Goal: Task Accomplishment & Management: Complete application form

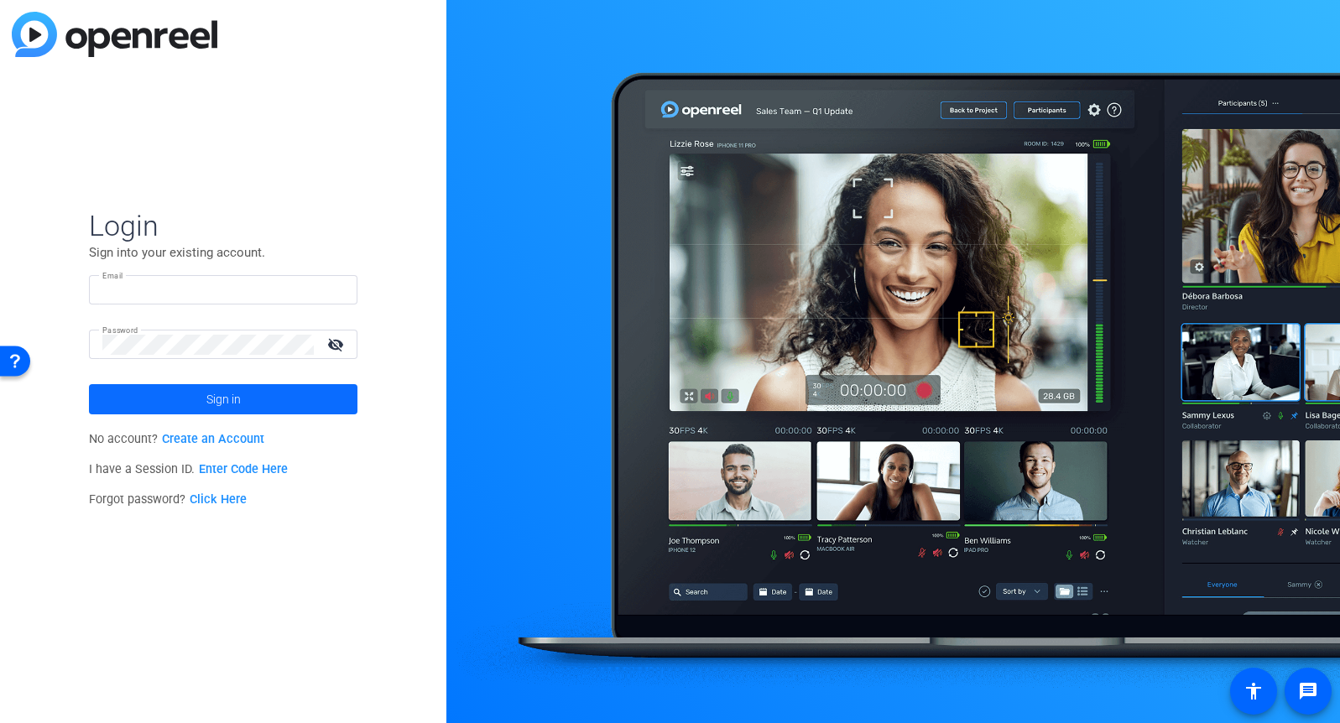
type input "[EMAIL_ADDRESS][DOMAIN_NAME]"
click at [215, 400] on span "Sign in" at bounding box center [223, 399] width 34 height 42
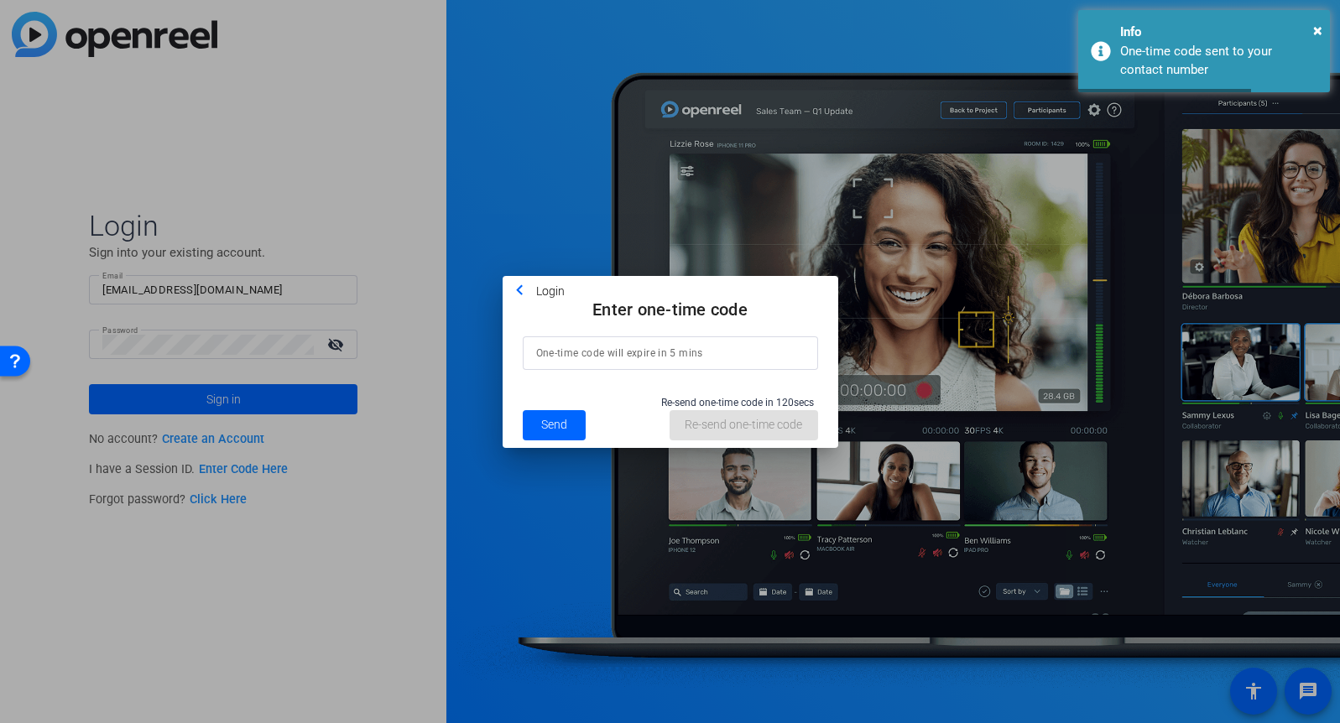
click at [654, 343] on input at bounding box center [670, 353] width 268 height 20
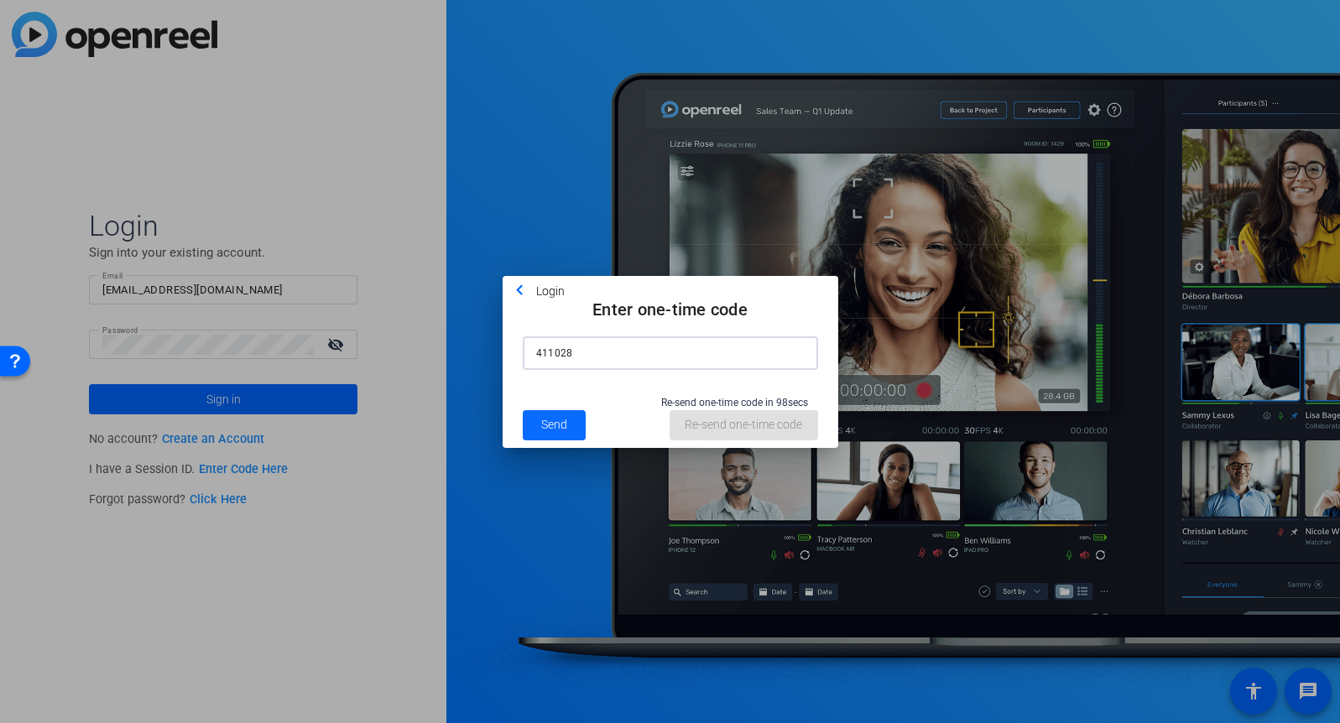
type input "411028"
click at [553, 424] on span "Send" at bounding box center [554, 425] width 26 height 18
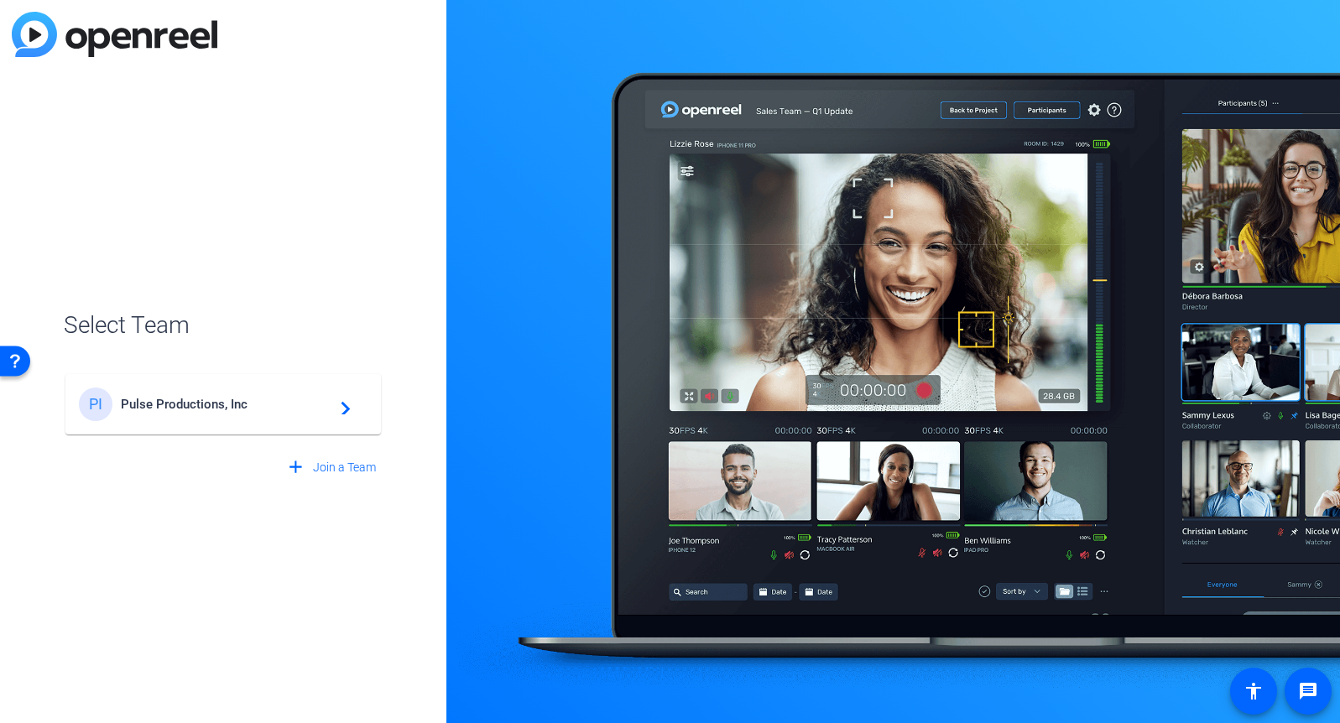
click at [229, 407] on span "Pulse Productions, Inc" at bounding box center [226, 404] width 210 height 15
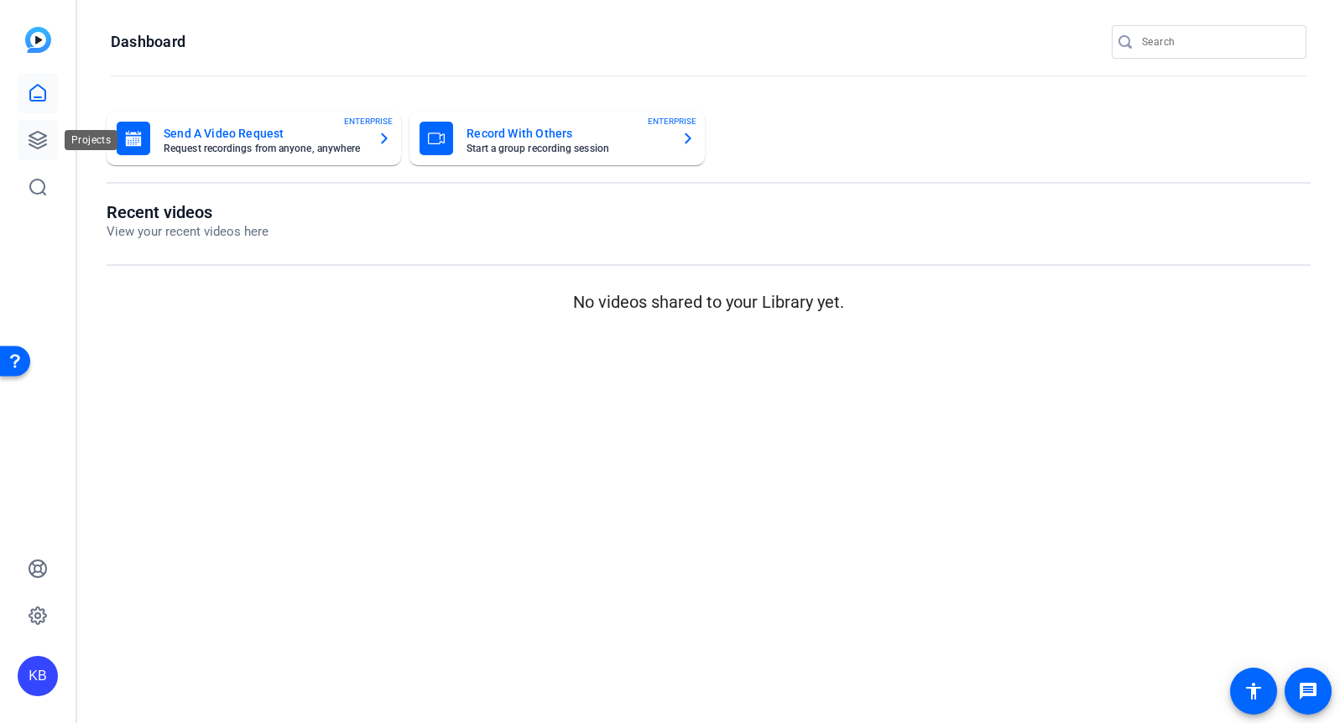
click at [36, 133] on icon at bounding box center [38, 140] width 20 height 20
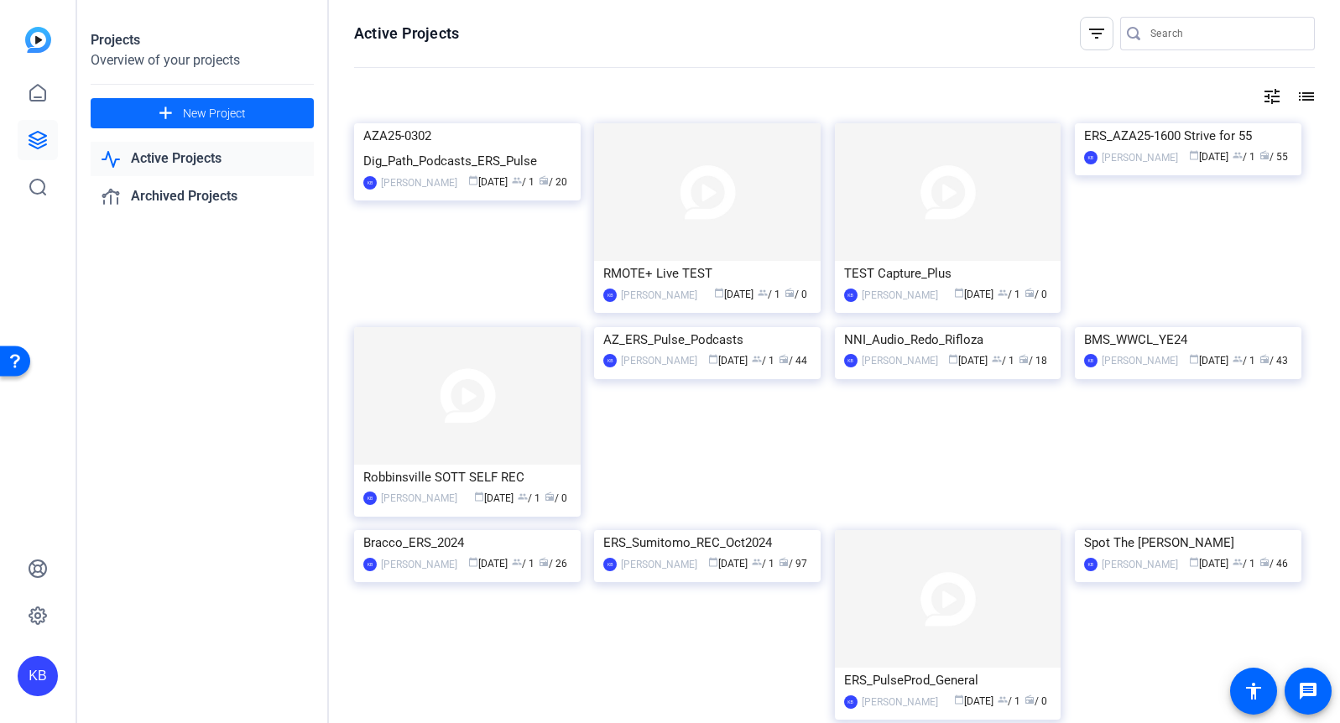
click at [250, 114] on span at bounding box center [202, 113] width 223 height 40
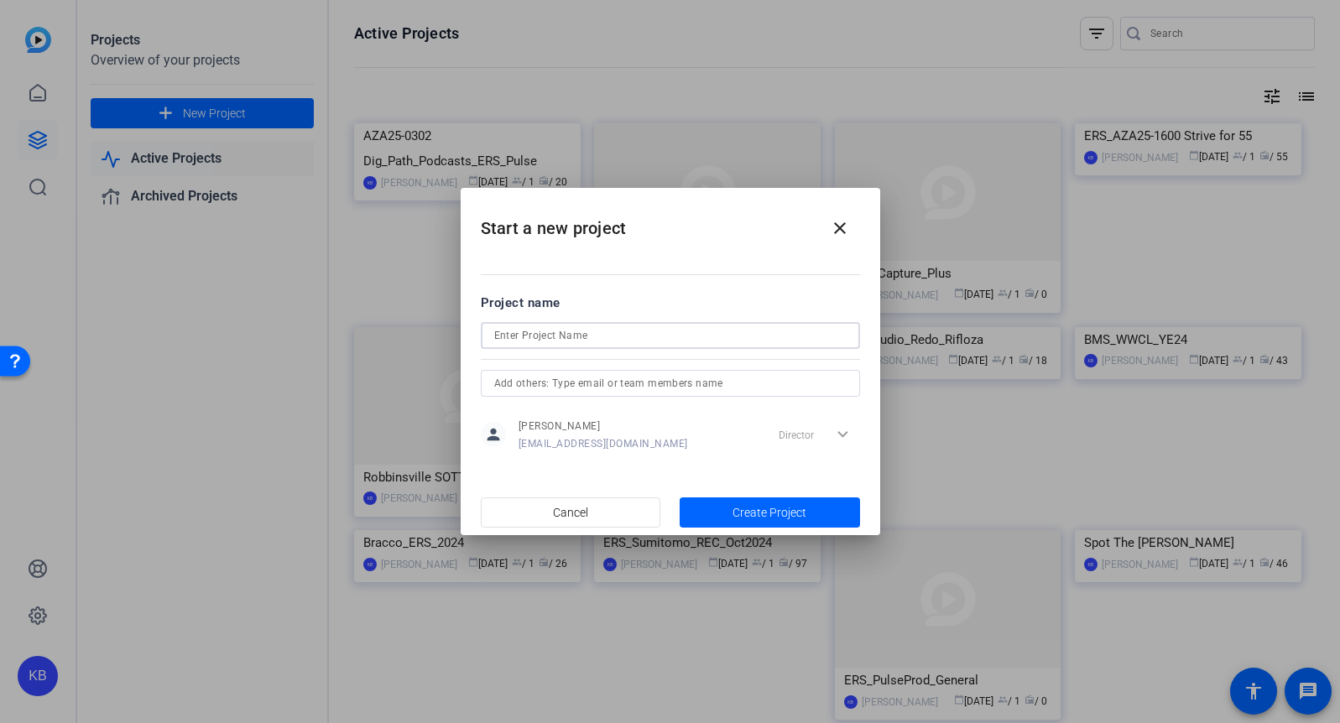
click at [532, 340] on input at bounding box center [670, 336] width 352 height 20
drag, startPoint x: 600, startPoint y: 334, endPoint x: 461, endPoint y: 336, distance: 139.3
click at [461, 336] on mat-dialog-content "Project name SOTT Pay It Forward person Ken Blando pulsekb@yahoo.com Director e…" at bounding box center [671, 372] width 420 height 233
click at [621, 341] on input "SOTT Pay It Forward" at bounding box center [670, 336] width 352 height 20
type input "SOTT Pay It Forward RVILLE"
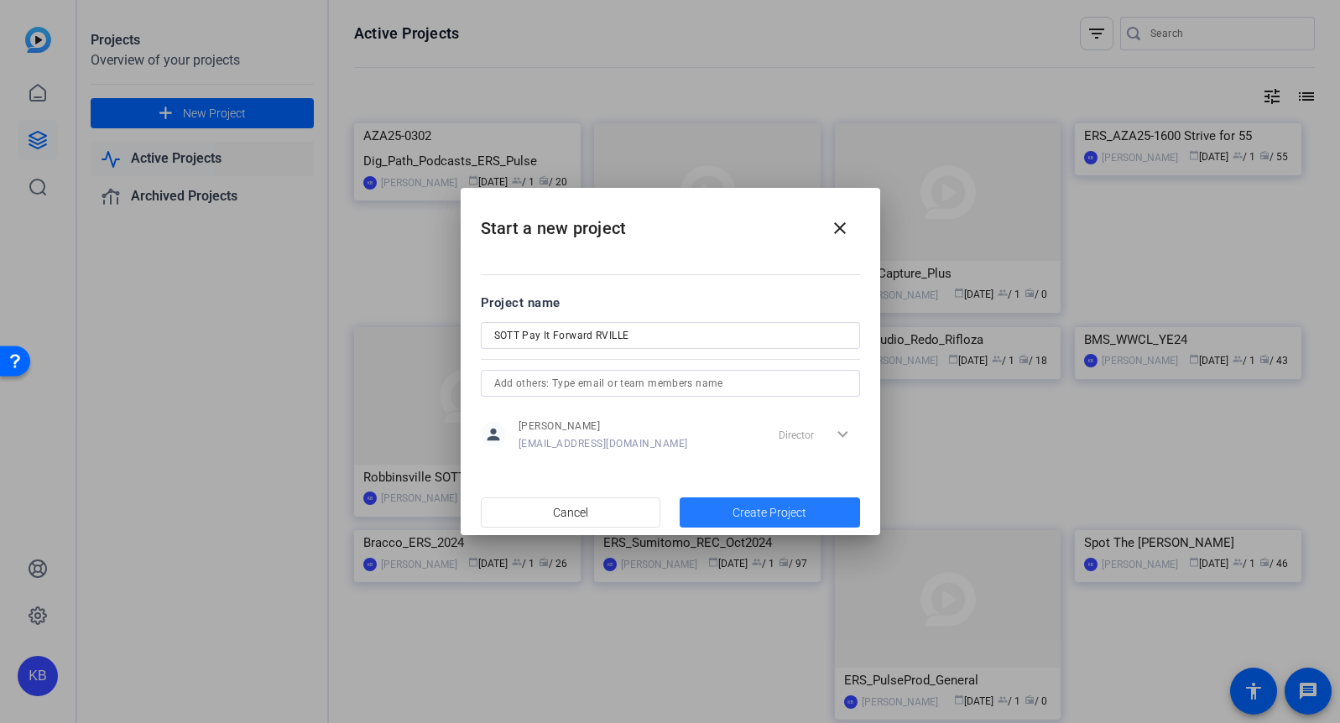
click at [784, 514] on span "Create Project" at bounding box center [769, 513] width 74 height 18
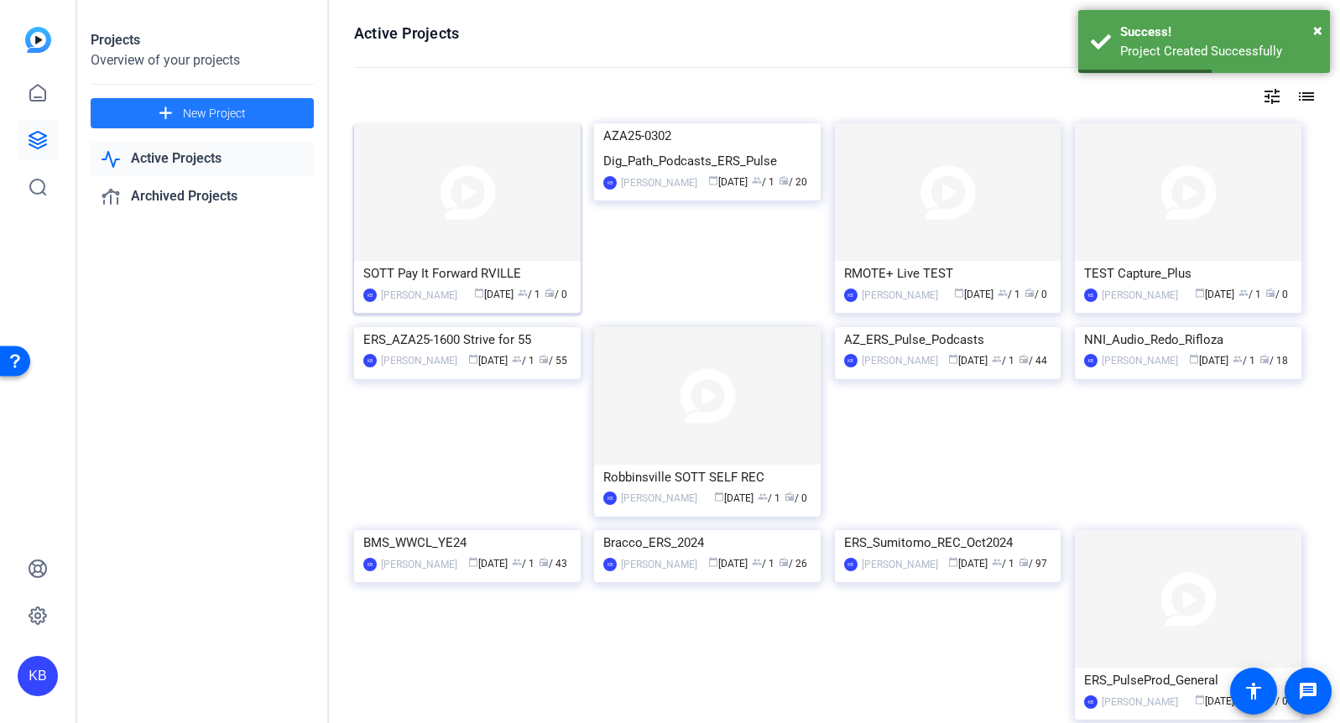
click at [462, 268] on div "SOTT Pay It Forward RVILLE" at bounding box center [467, 273] width 208 height 25
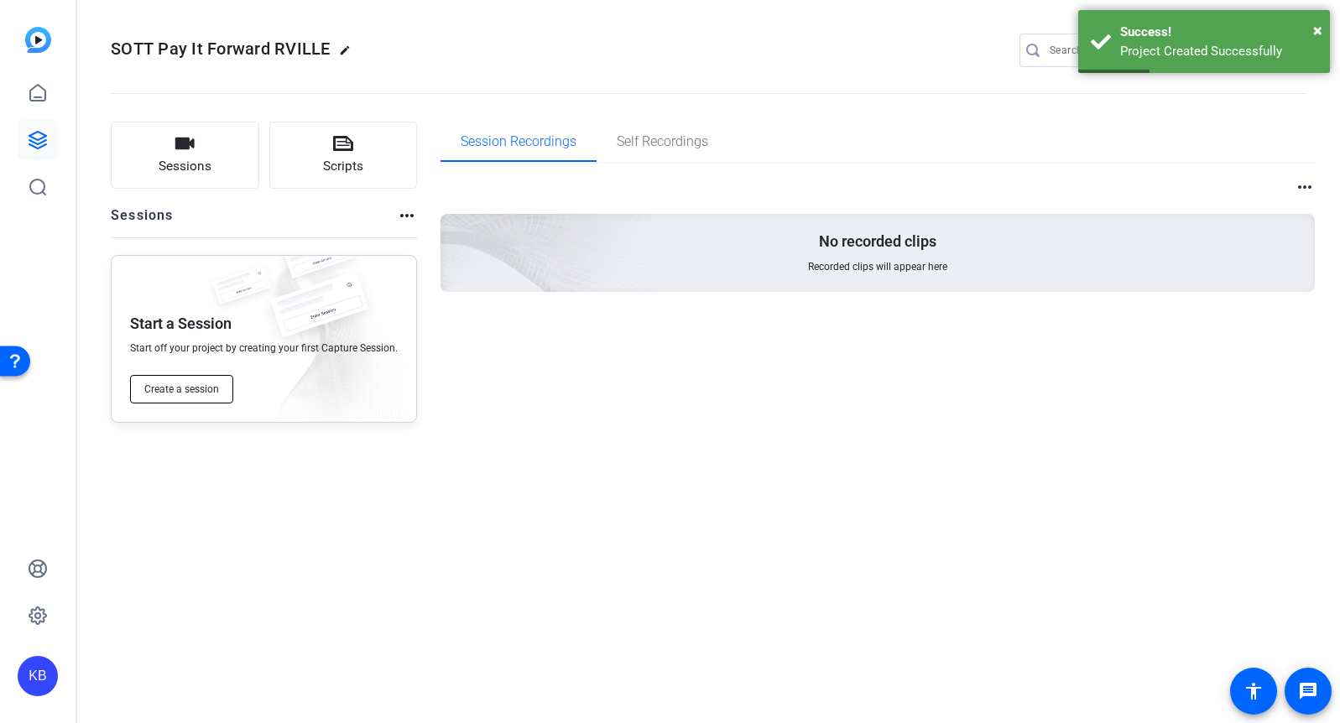
click at [211, 383] on span "Create a session" at bounding box center [181, 389] width 75 height 13
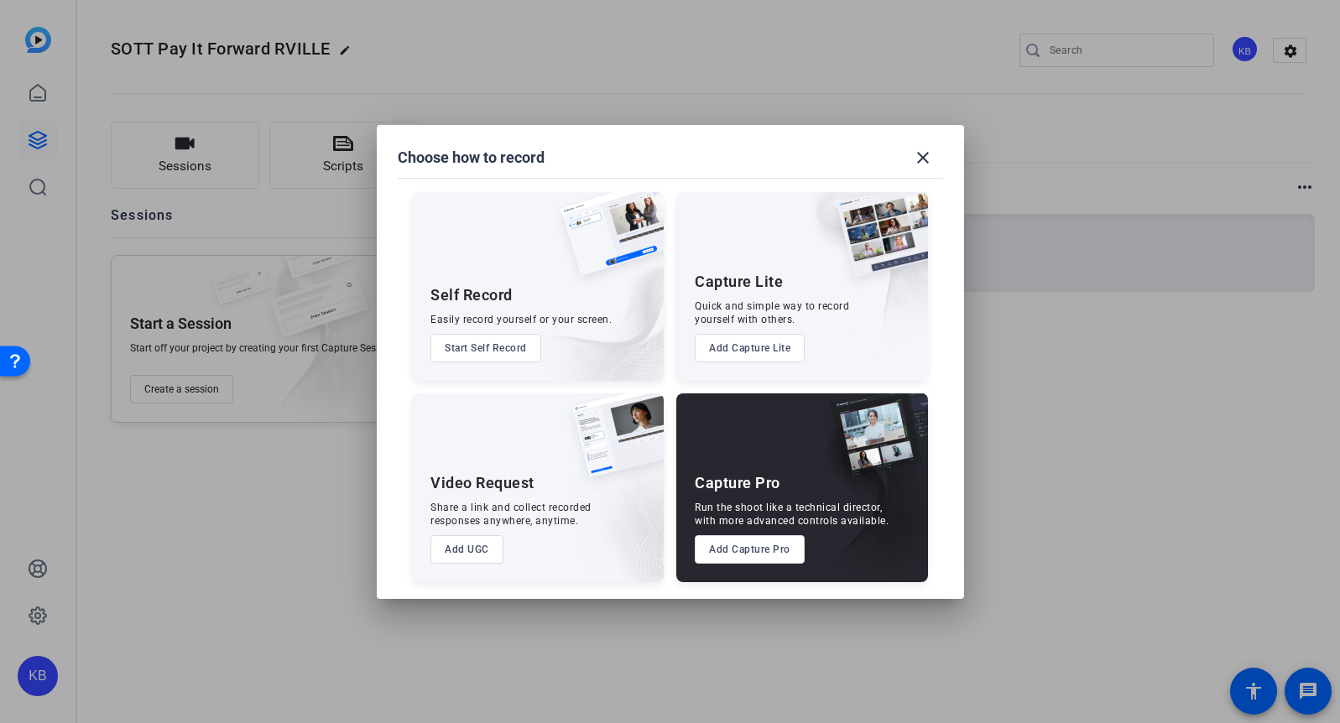
click at [742, 464] on div "Capture Pro Run the shoot like a technical director, with more advanced control…" at bounding box center [802, 487] width 252 height 189
click at [735, 553] on button "Add Capture Pro" at bounding box center [750, 549] width 110 height 29
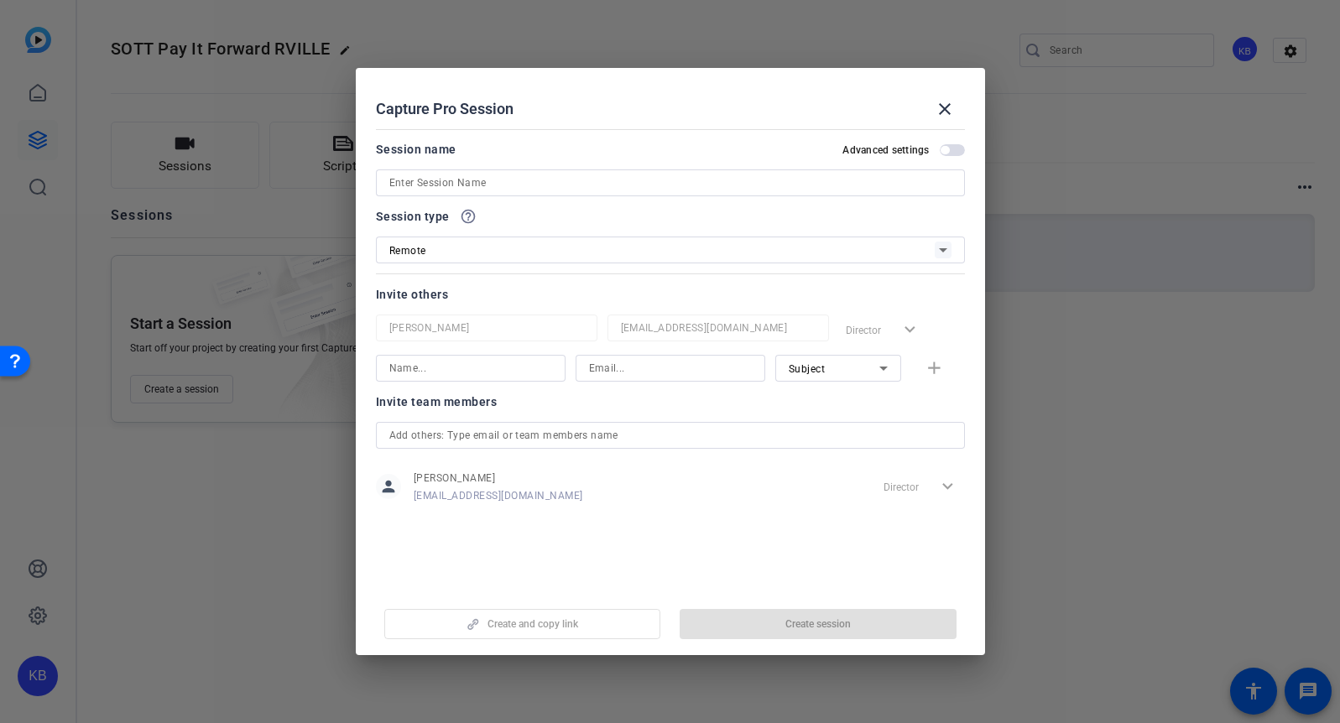
click at [504, 185] on input at bounding box center [670, 183] width 562 height 20
paste input "SOTT Pay It Forward"
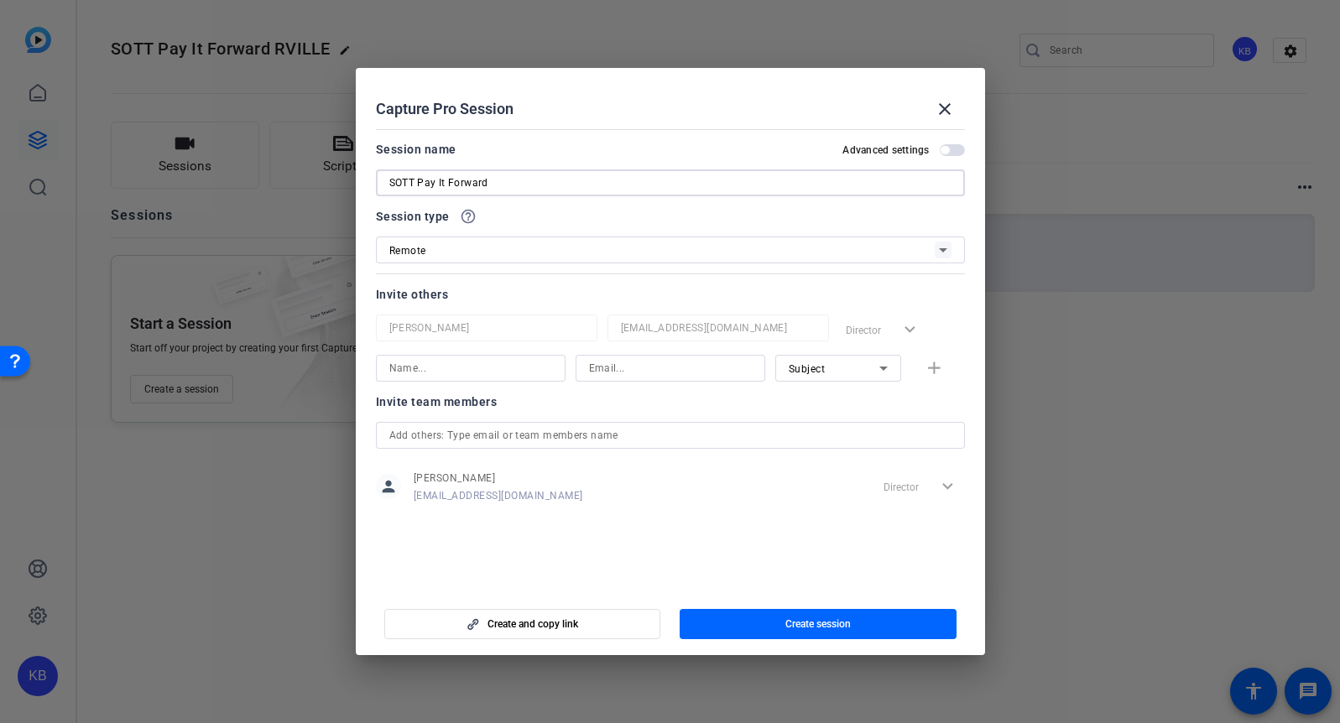
type input "SOTT Pay It Forward"
click at [494, 250] on div "Remote" at bounding box center [661, 250] width 545 height 21
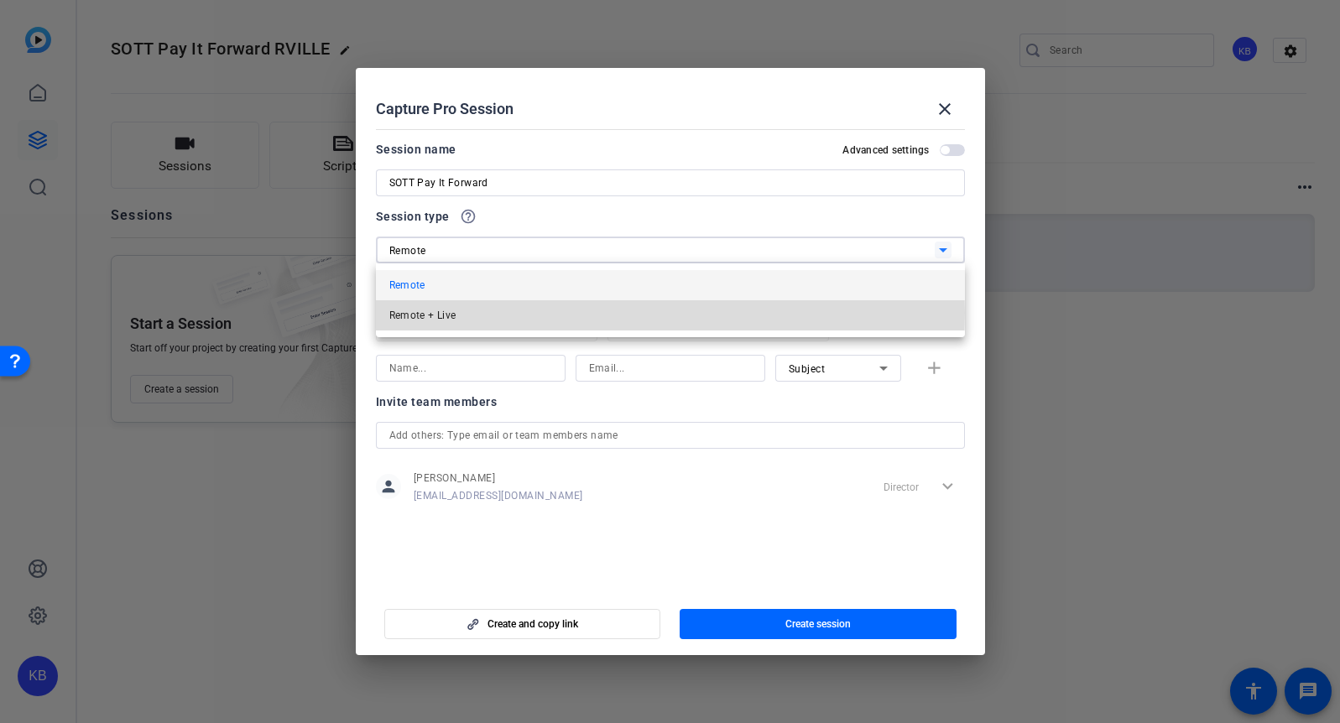
click at [487, 313] on mat-option "Remote + Live" at bounding box center [670, 315] width 589 height 30
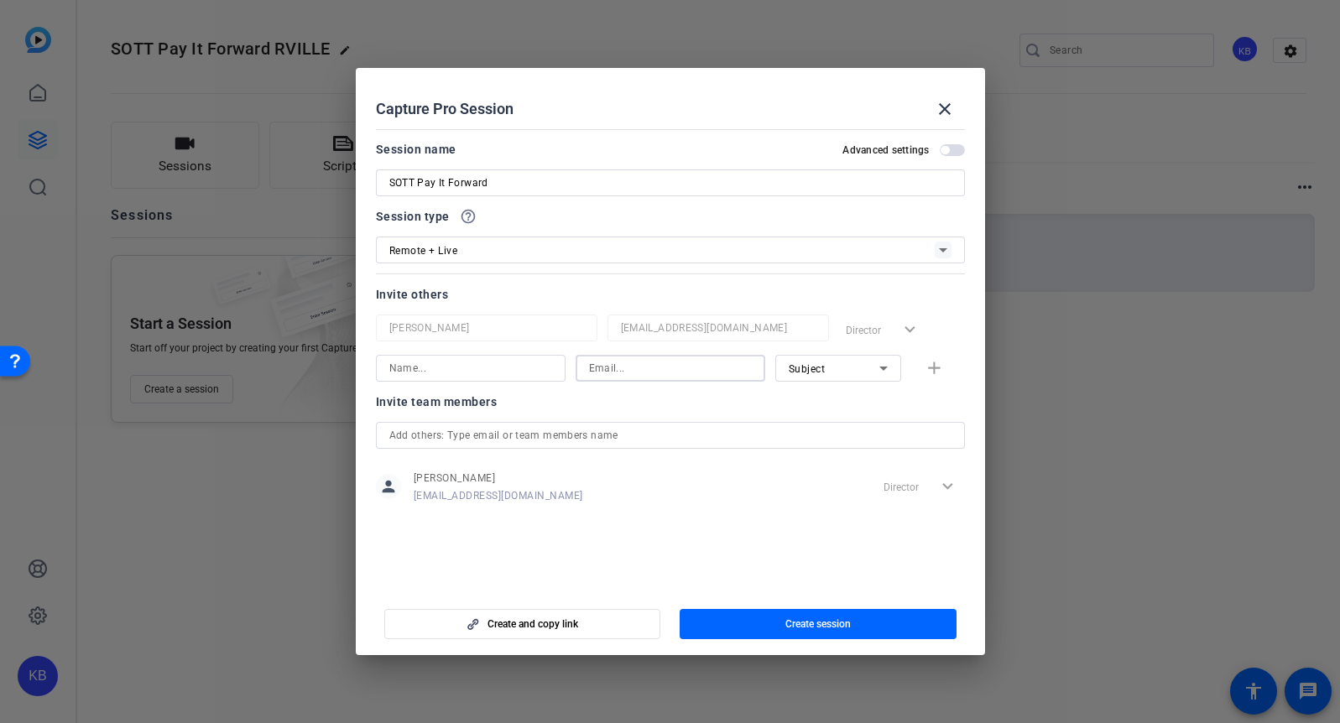
click at [623, 368] on input at bounding box center [670, 368] width 163 height 20
paste input "[EMAIL_ADDRESS][DOMAIN_NAME]"
type input "[EMAIL_ADDRESS][DOMAIN_NAME]"
click at [480, 369] on input at bounding box center [470, 368] width 163 height 20
paste input "[PERSON_NAME]"
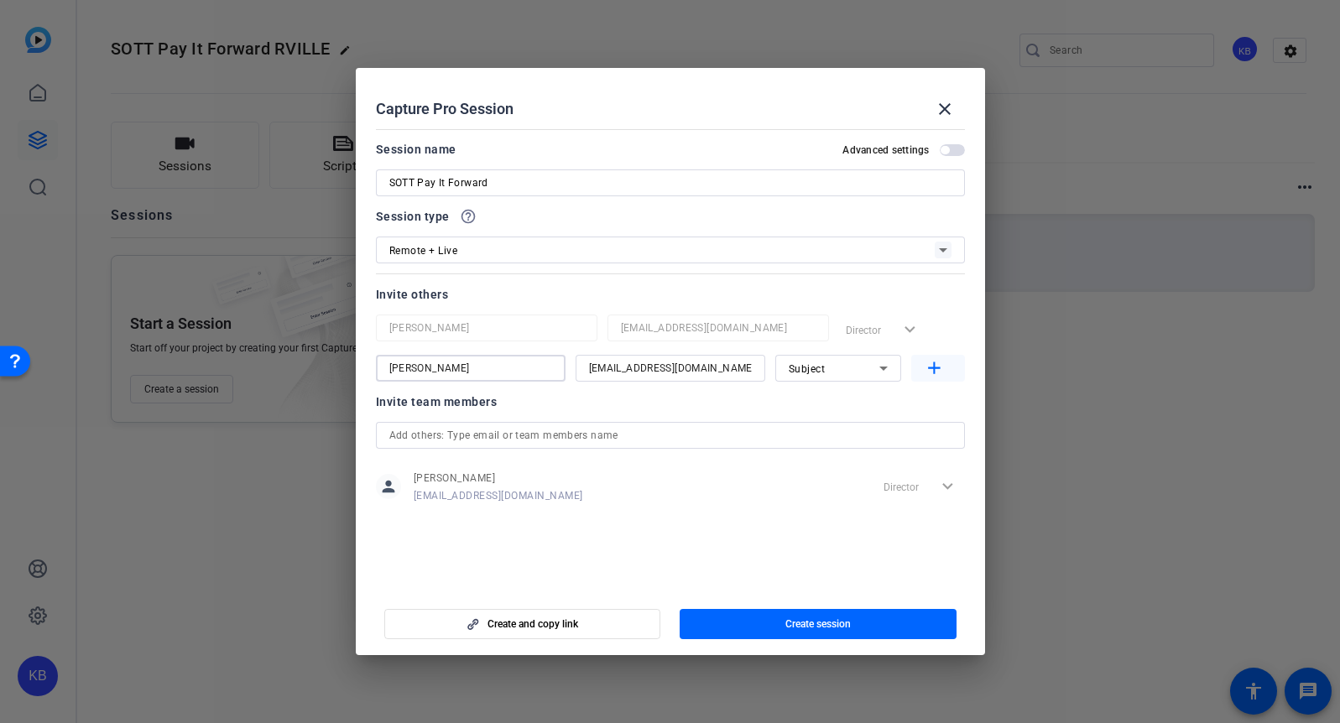
type input "[PERSON_NAME]"
click at [929, 367] on mat-icon "add" at bounding box center [934, 368] width 21 height 21
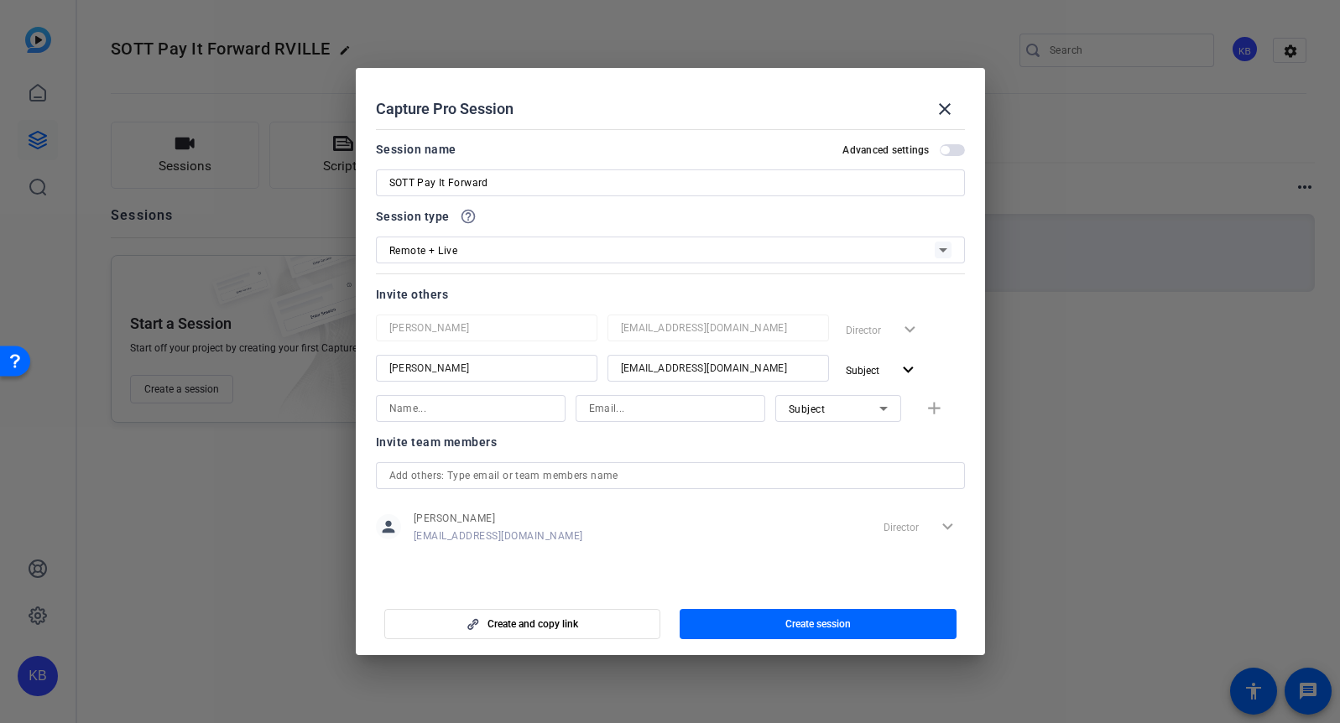
click at [482, 410] on input at bounding box center [470, 409] width 163 height 20
paste input "[PERSON_NAME]"
type input "[PERSON_NAME]"
click at [623, 408] on input at bounding box center [670, 409] width 163 height 20
paste input "[EMAIL_ADDRESS][DOMAIN_NAME]"
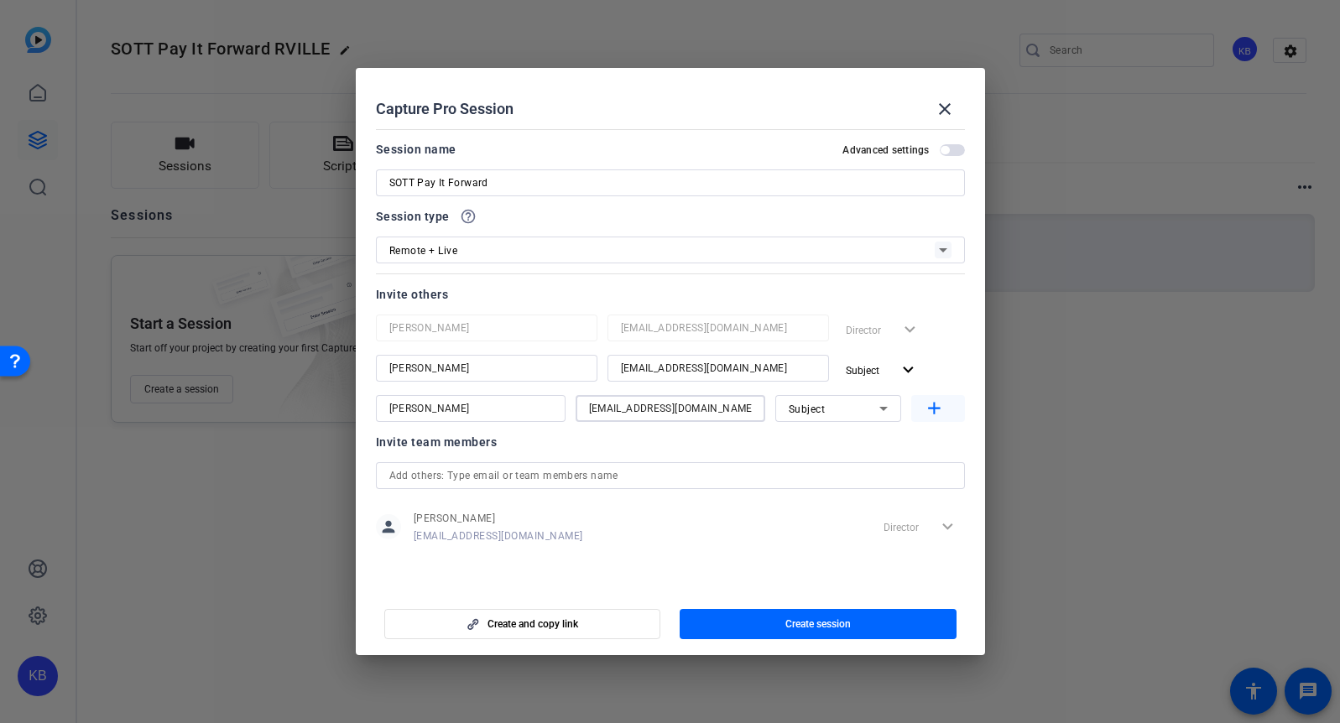
type input "[EMAIL_ADDRESS][DOMAIN_NAME]"
click at [932, 407] on mat-icon "add" at bounding box center [934, 409] width 21 height 21
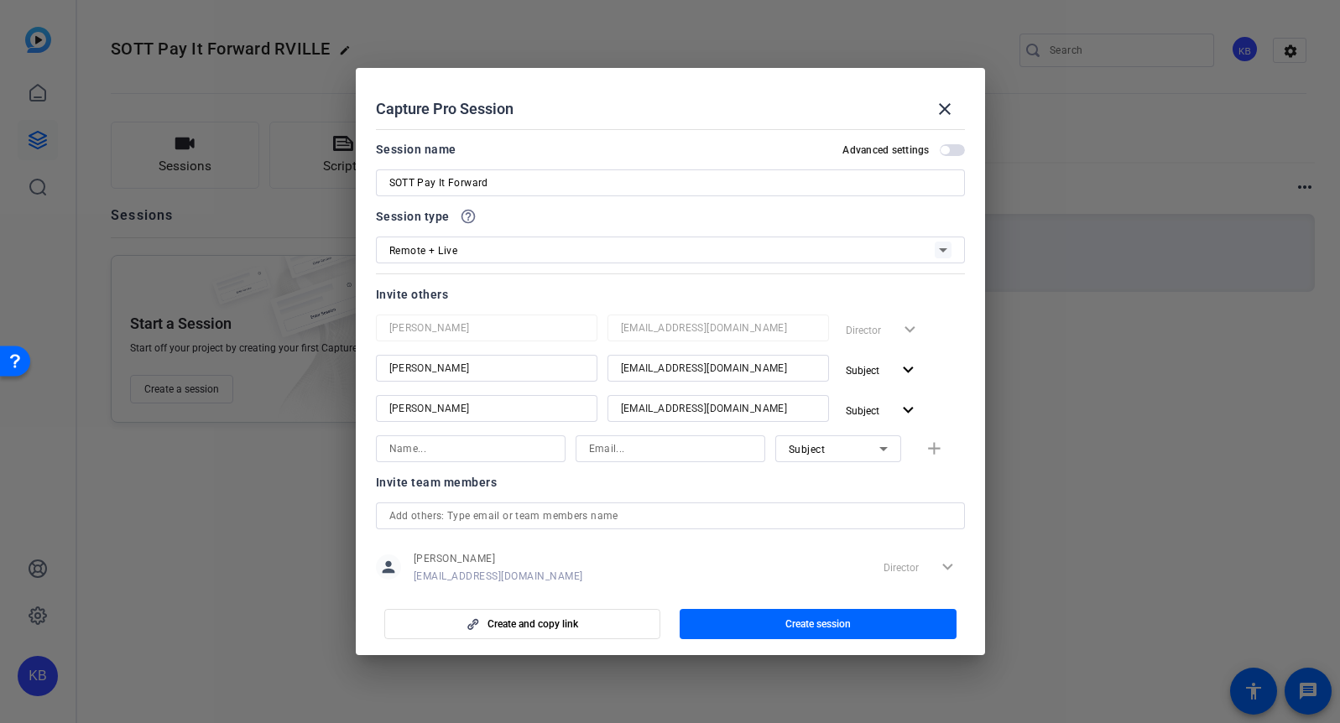
click at [479, 451] on input at bounding box center [470, 449] width 163 height 20
paste input "[PERSON_NAME]"
type input "[PERSON_NAME]"
click at [680, 450] on input at bounding box center [670, 449] width 163 height 20
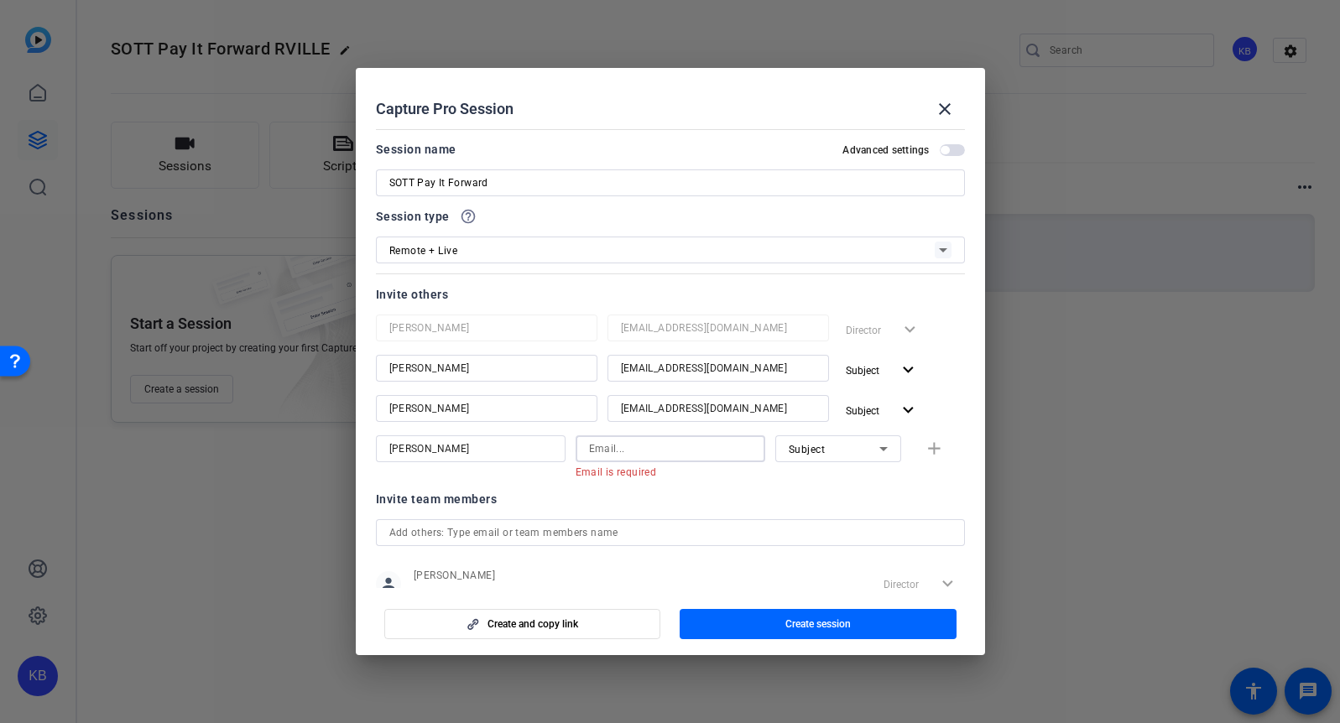
paste input "[EMAIL_ADDRESS][DOMAIN_NAME]"
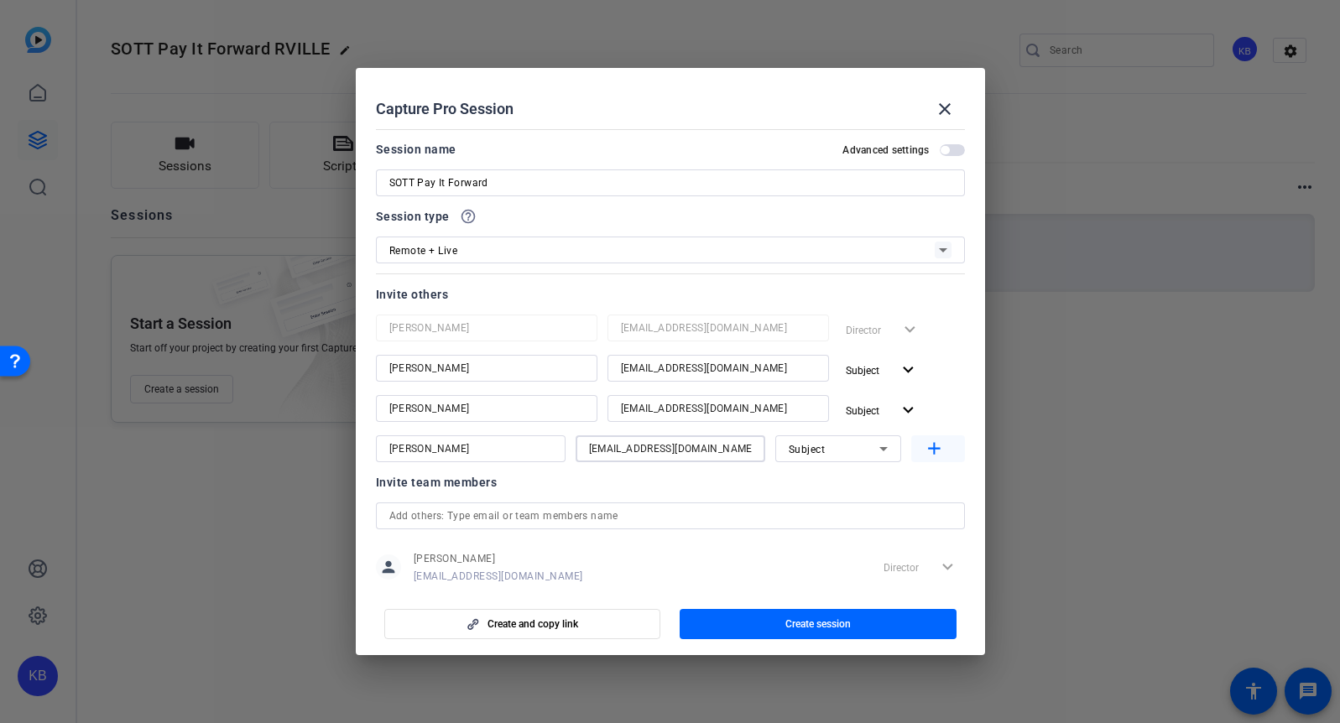
type input "[EMAIL_ADDRESS][DOMAIN_NAME]"
click at [924, 448] on mat-icon "add" at bounding box center [934, 449] width 21 height 21
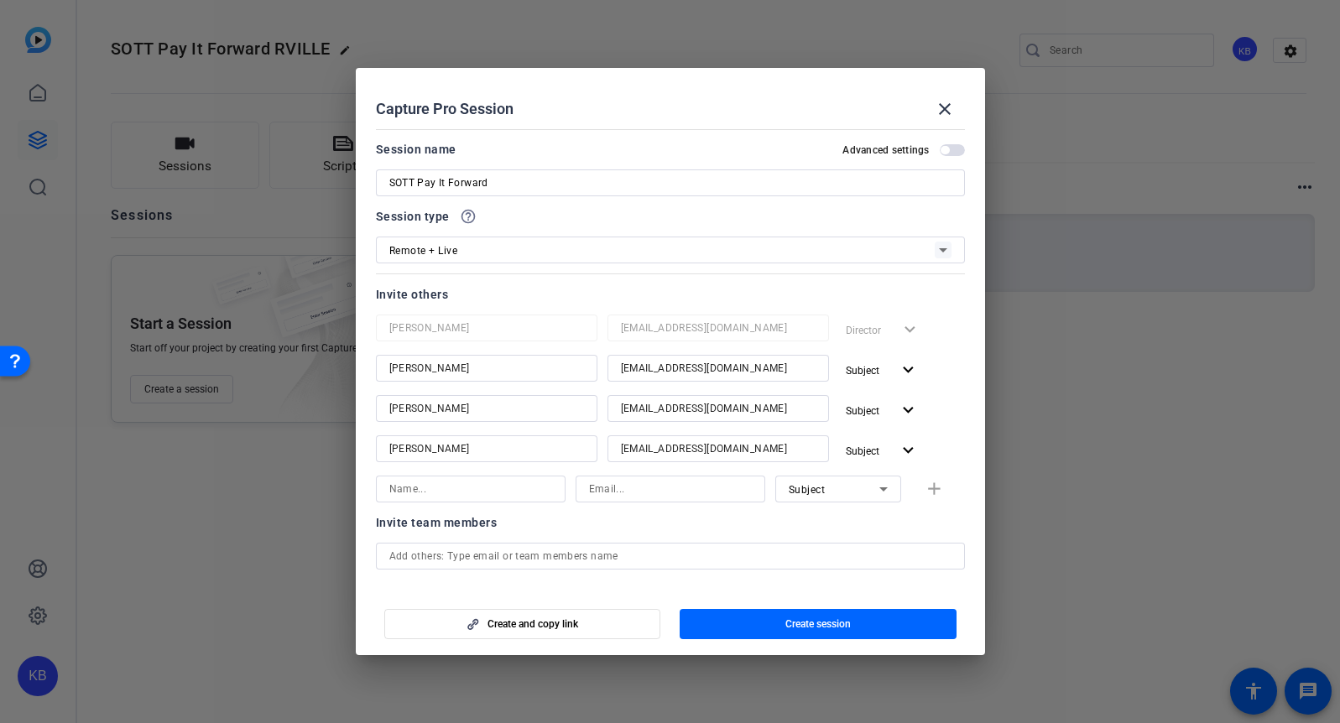
click at [615, 489] on input at bounding box center [670, 489] width 163 height 20
paste input "[EMAIL_ADDRESS][DOMAIN_NAME]"
type input "[EMAIL_ADDRESS][DOMAIN_NAME]"
click at [511, 489] on input at bounding box center [470, 489] width 163 height 20
paste input "[PERSON_NAME]"
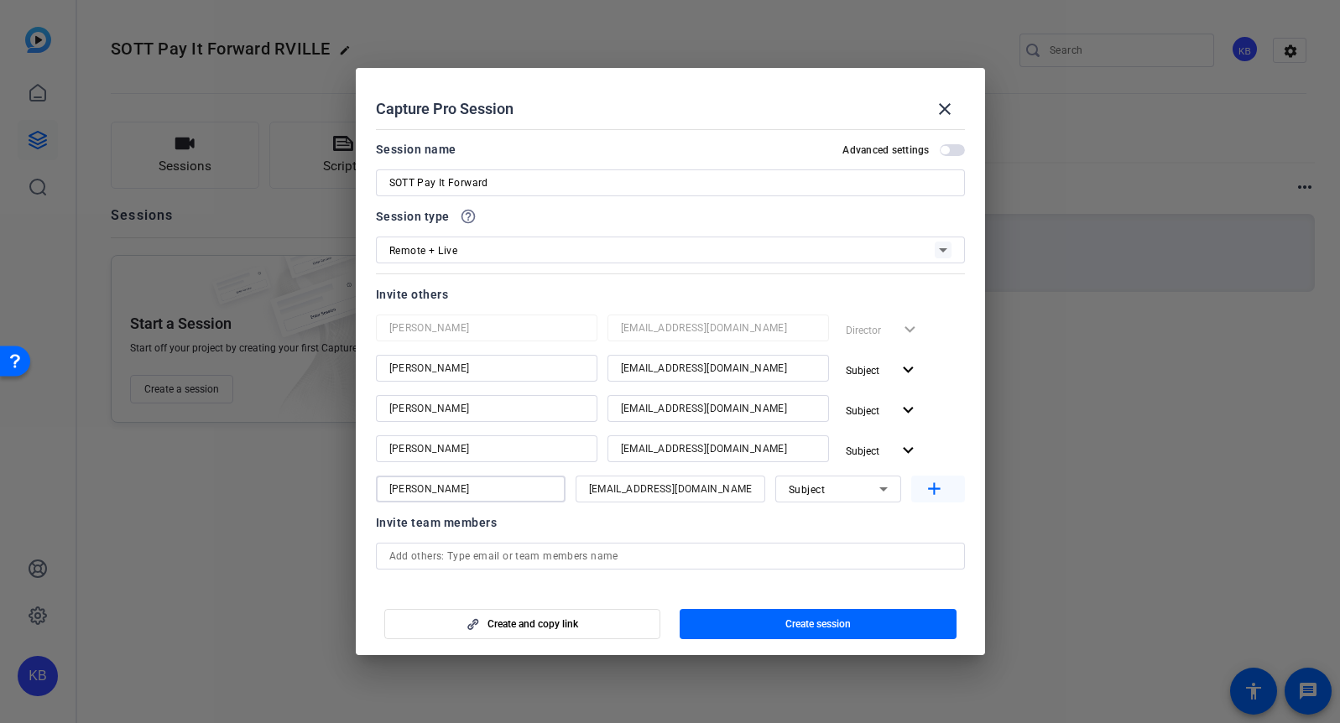
type input "[PERSON_NAME]"
click at [924, 487] on mat-icon "add" at bounding box center [934, 489] width 21 height 21
click at [451, 527] on input at bounding box center [470, 529] width 163 height 20
paste input "[PERSON_NAME]"
type input "[PERSON_NAME]"
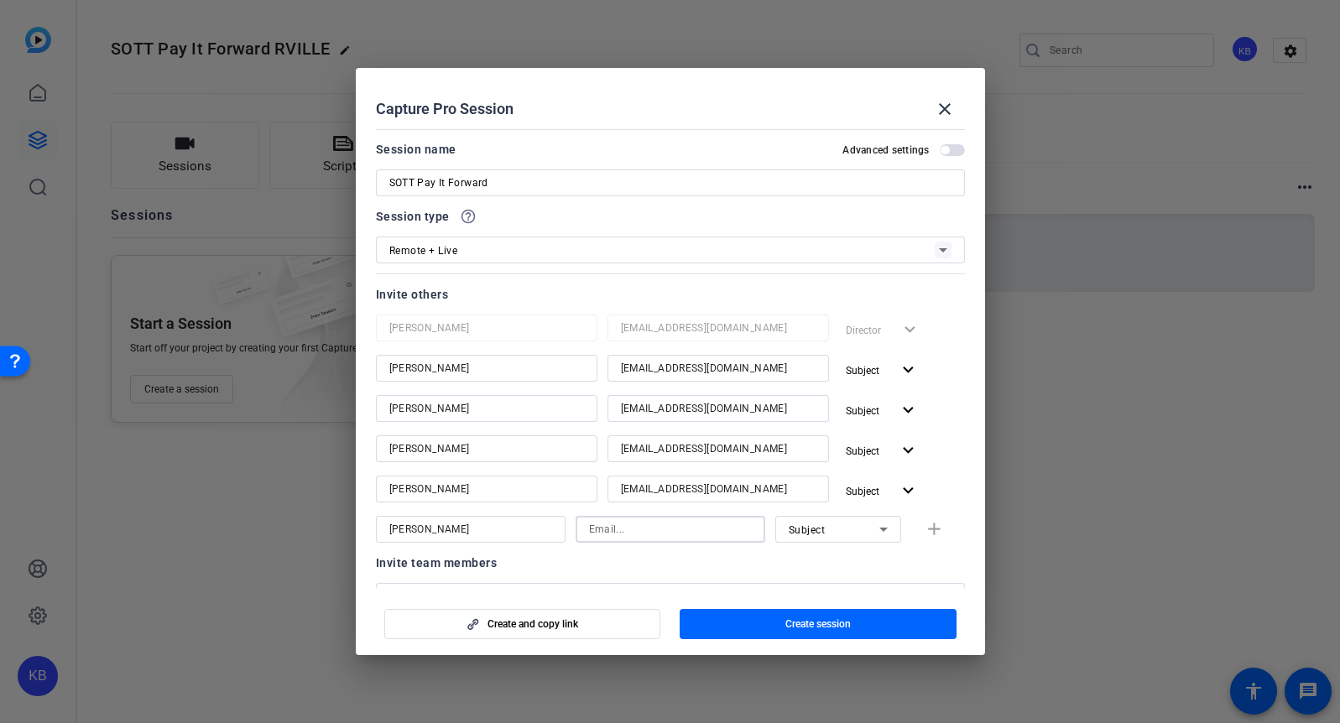
click at [612, 531] on input at bounding box center [670, 529] width 163 height 20
paste input "[EMAIL_ADDRESS][DOMAIN_NAME]"
type input "[EMAIL_ADDRESS][DOMAIN_NAME]"
click at [930, 530] on mat-icon "add" at bounding box center [934, 529] width 21 height 21
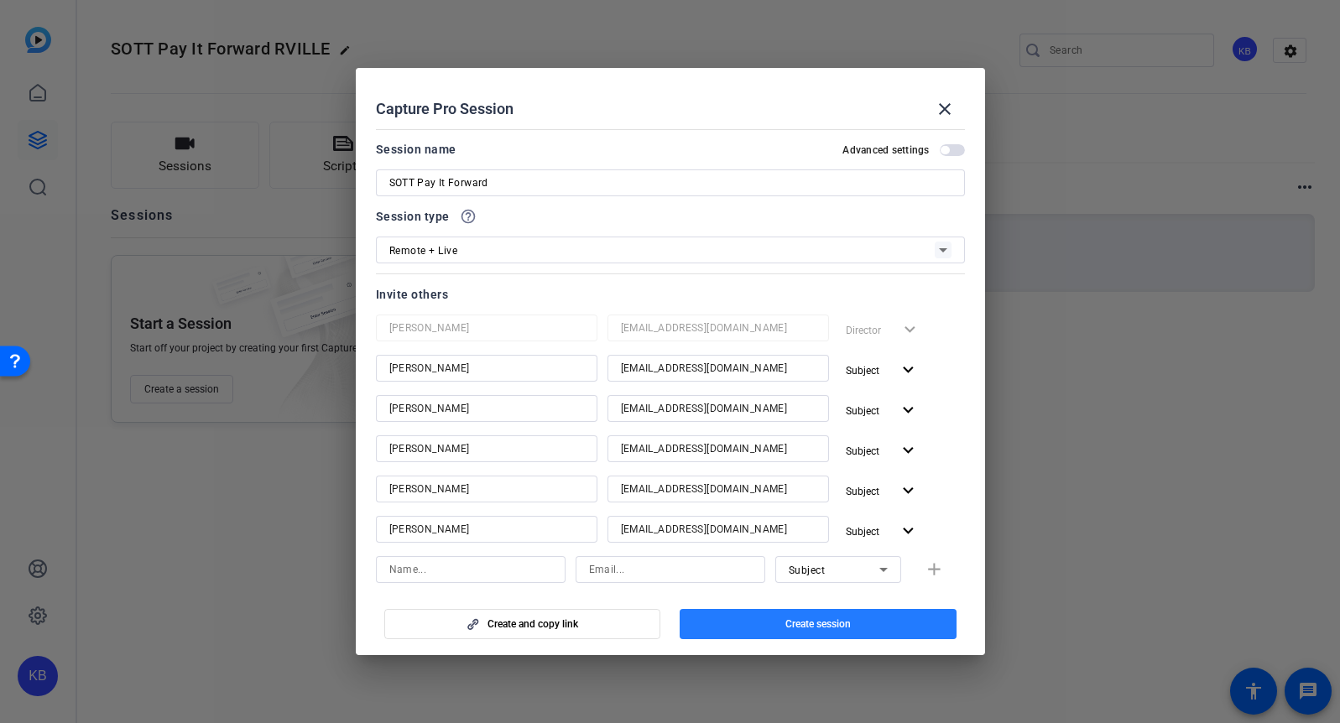
click at [822, 626] on span "Create session" at bounding box center [817, 624] width 65 height 13
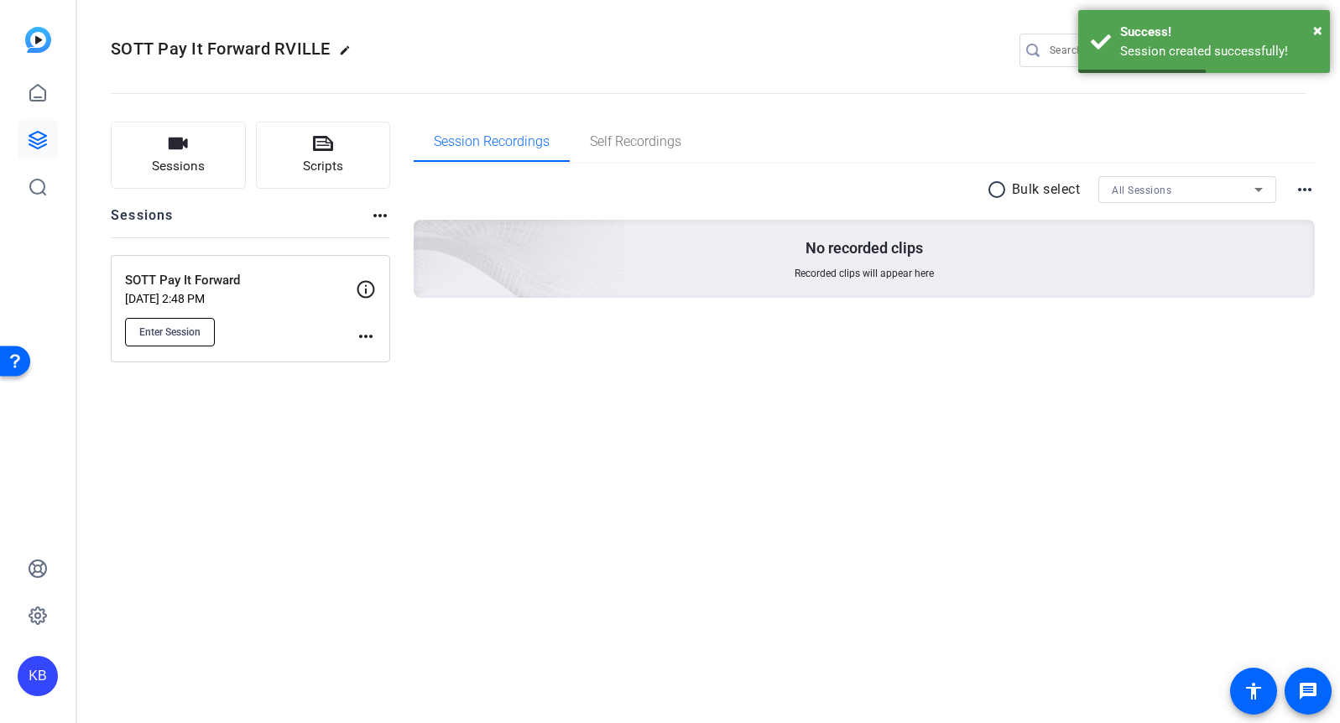
click at [181, 331] on span "Enter Session" at bounding box center [169, 332] width 61 height 13
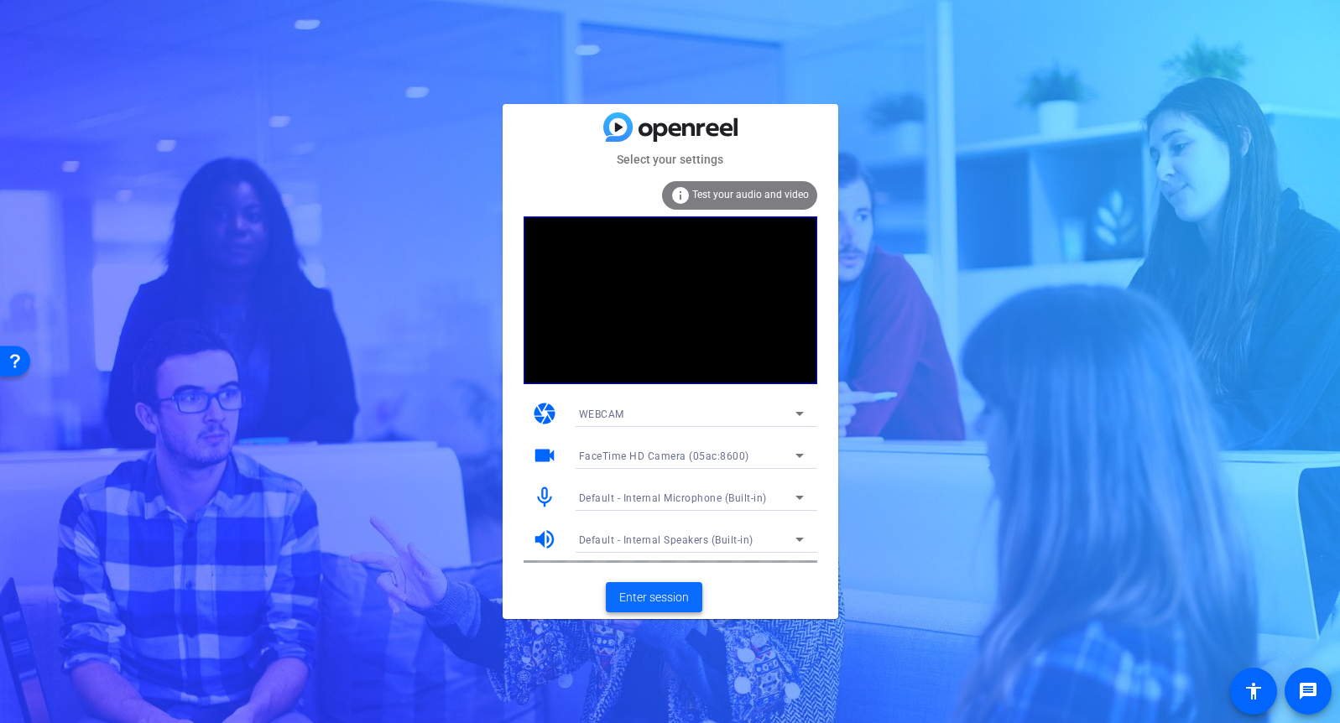
click at [648, 600] on span "Enter session" at bounding box center [654, 598] width 70 height 18
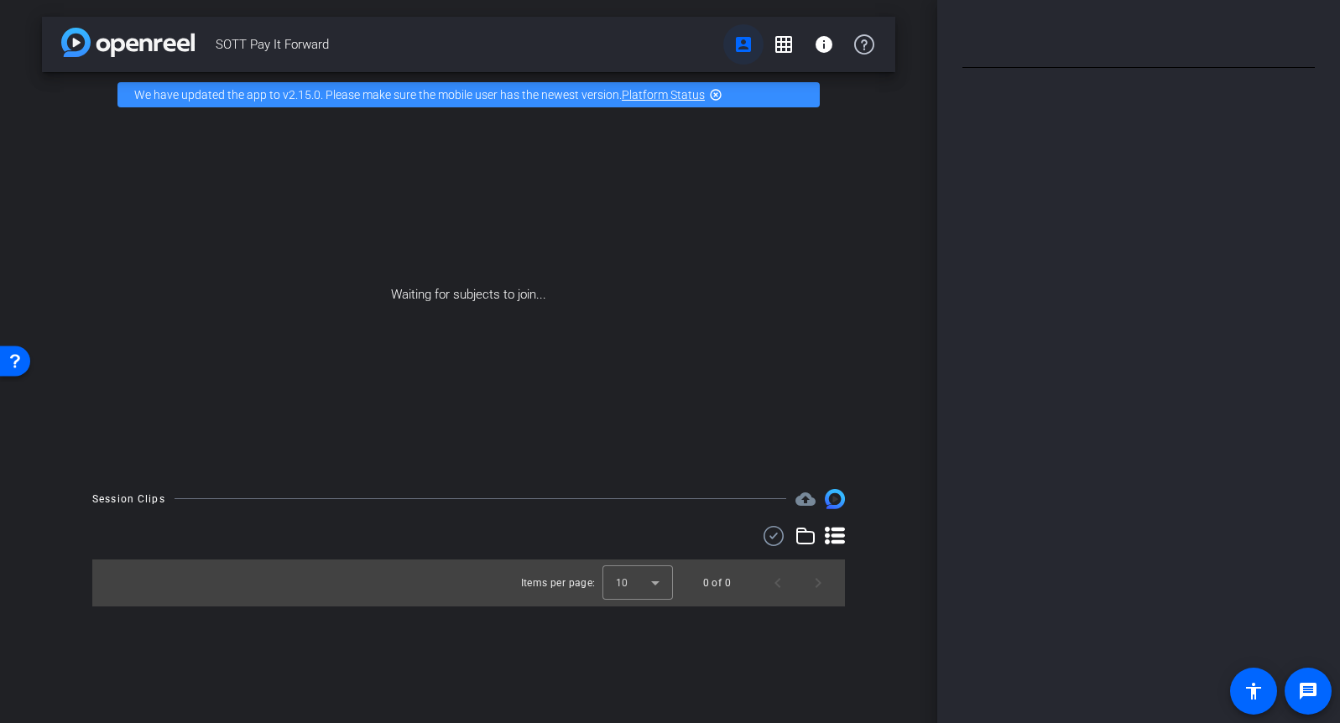
click at [744, 44] on mat-icon "account_box" at bounding box center [743, 44] width 20 height 20
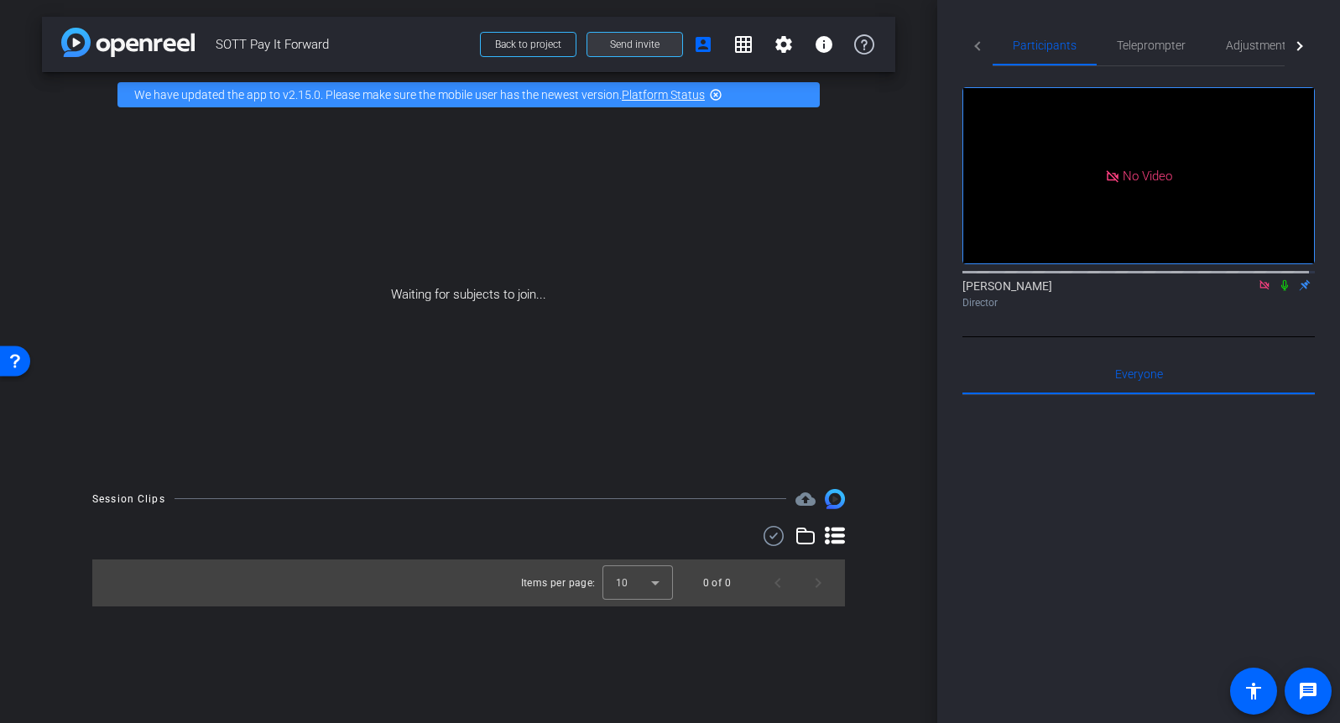
click at [637, 43] on span "Send invite" at bounding box center [635, 44] width 50 height 13
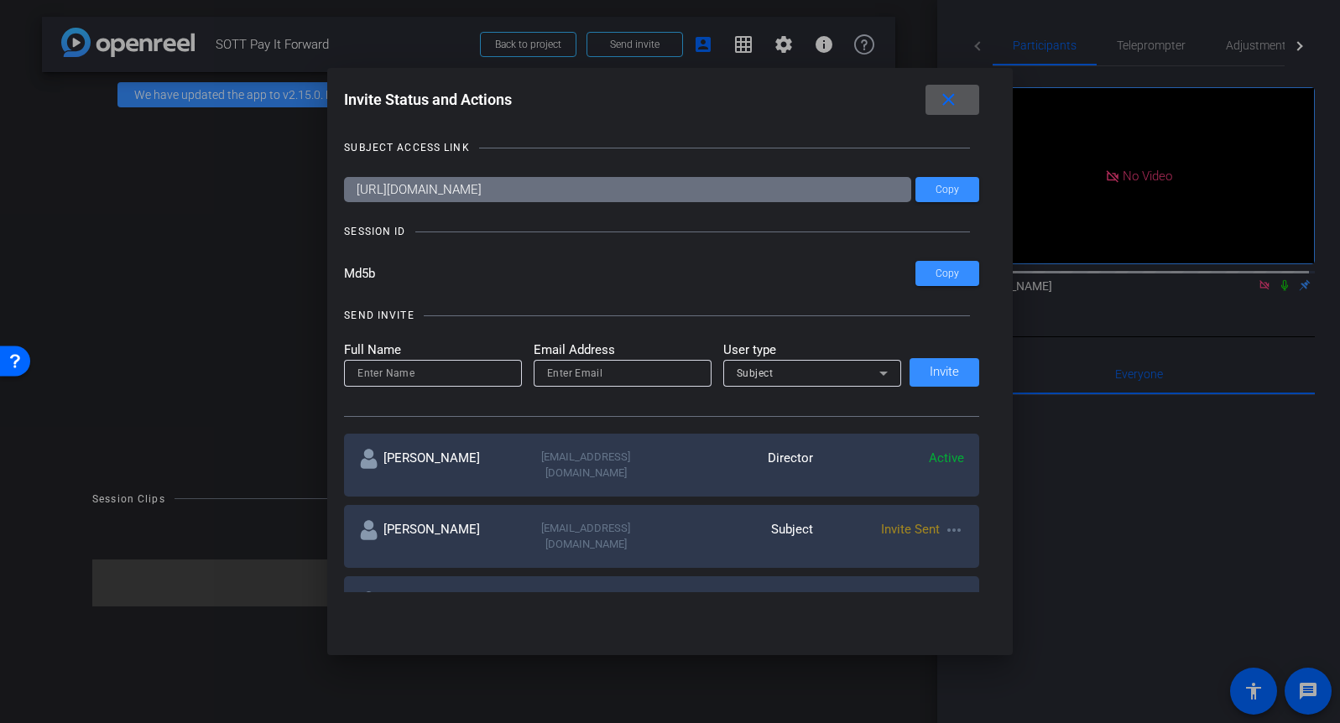
click at [963, 102] on span at bounding box center [952, 100] width 54 height 40
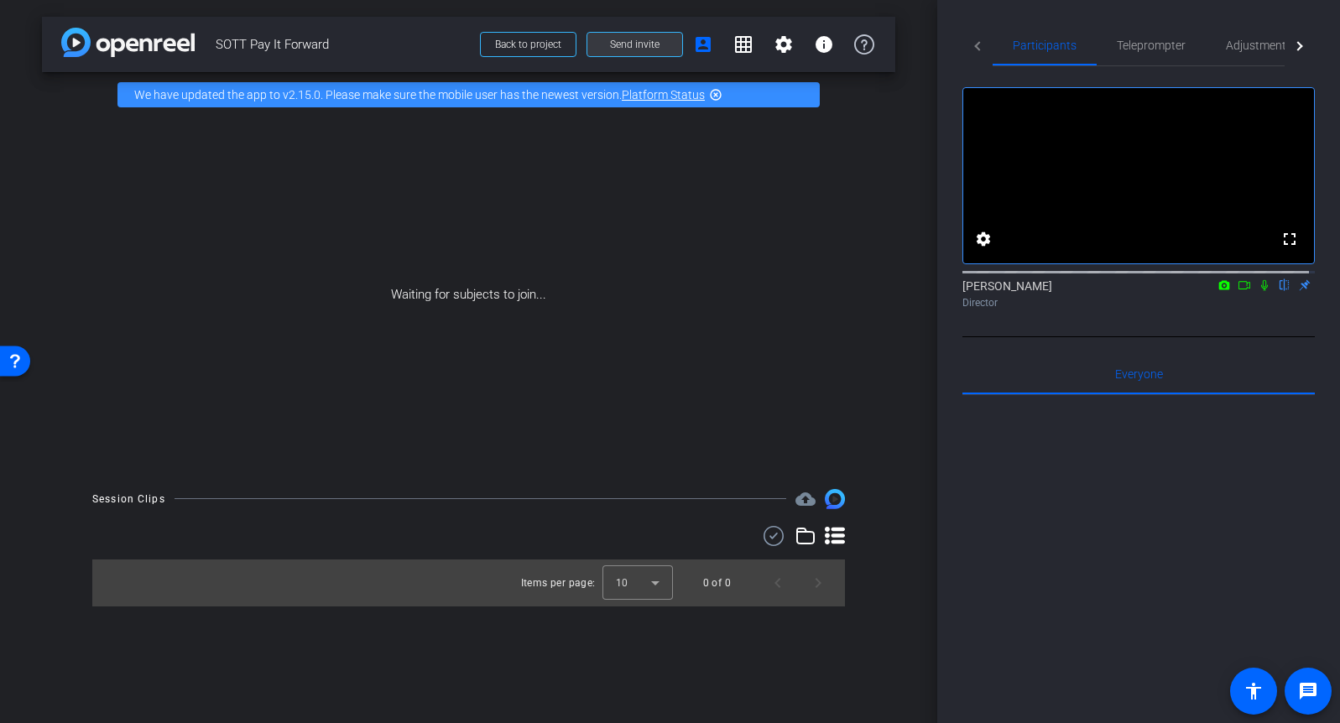
click at [612, 29] on span at bounding box center [634, 44] width 95 height 40
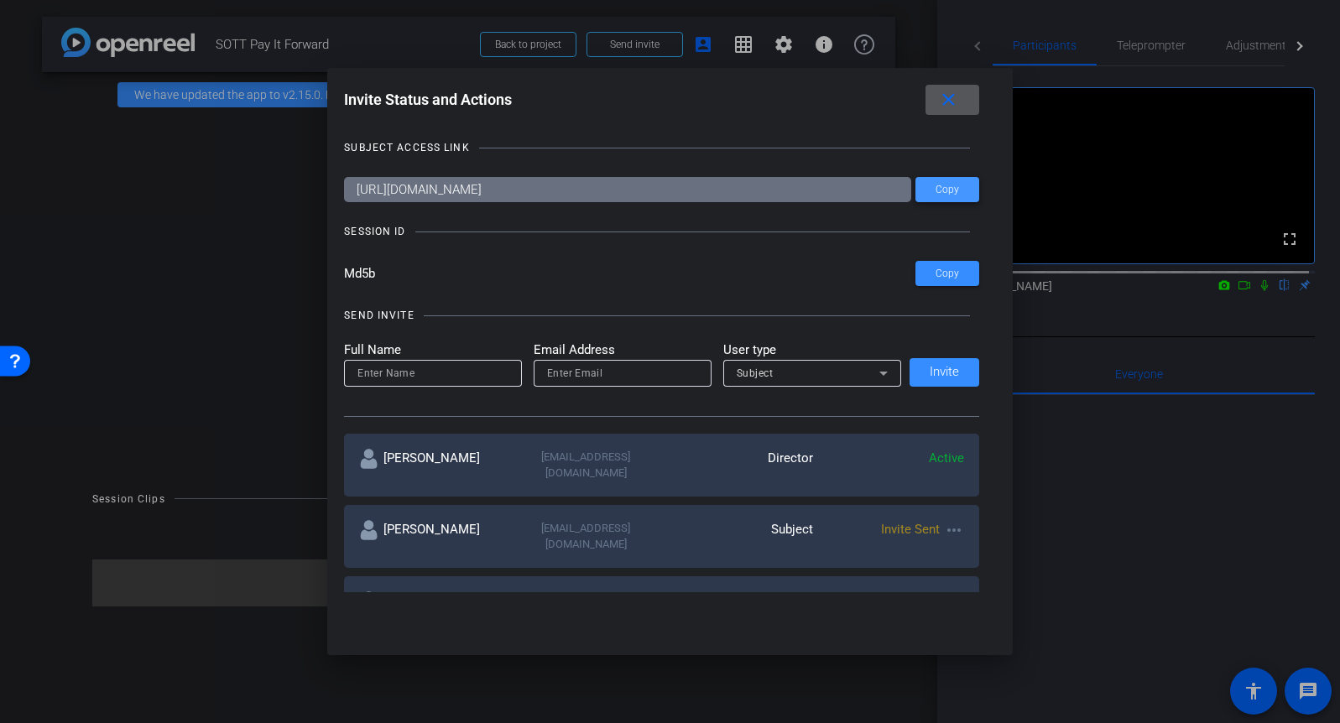
click at [962, 195] on span at bounding box center [947, 189] width 64 height 40
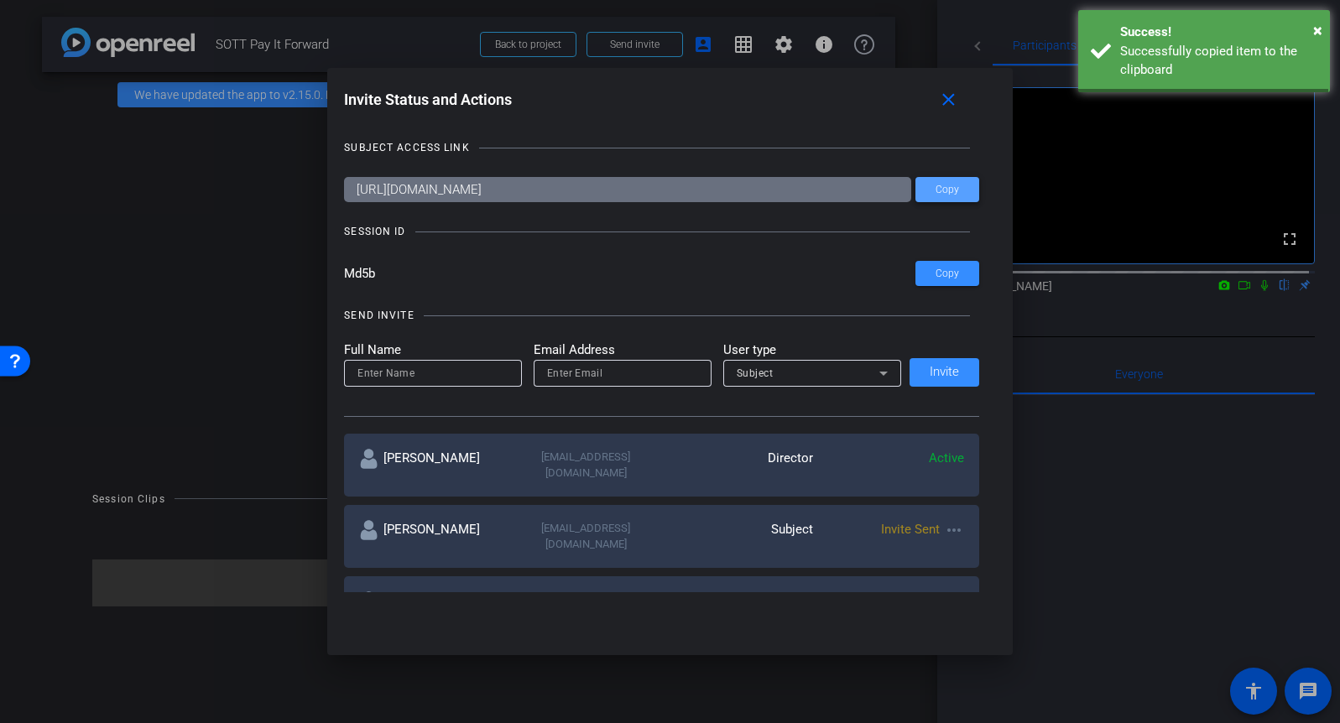
click at [959, 195] on span at bounding box center [947, 189] width 64 height 40
